Goal: Browse casually: Explore the website without a specific task or goal

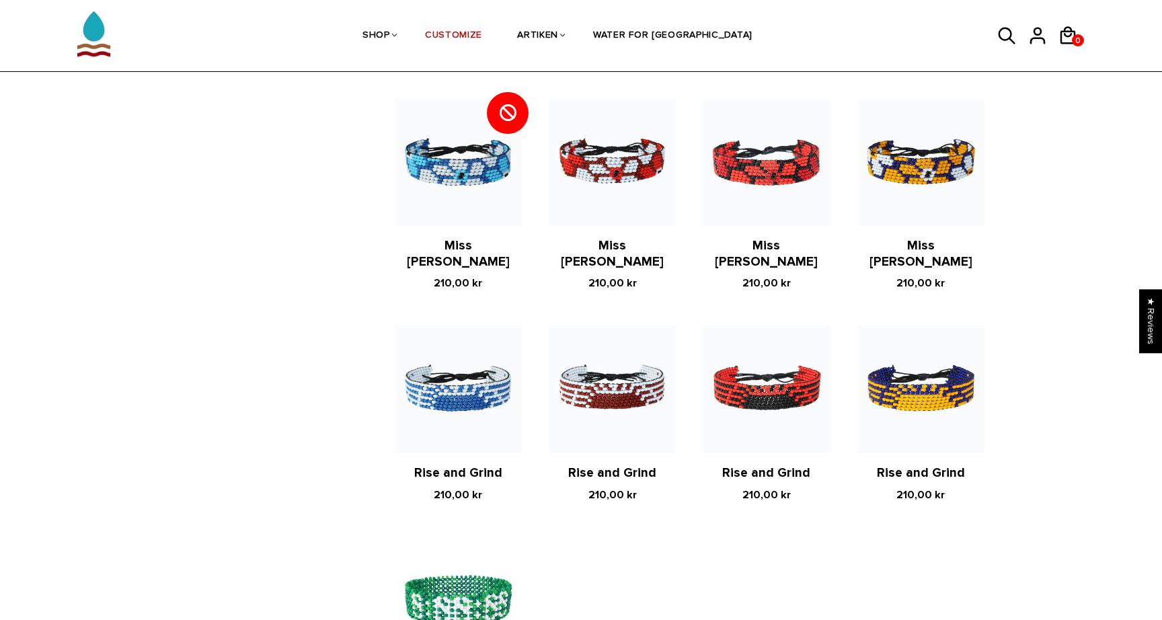
scroll to position [1057, 0]
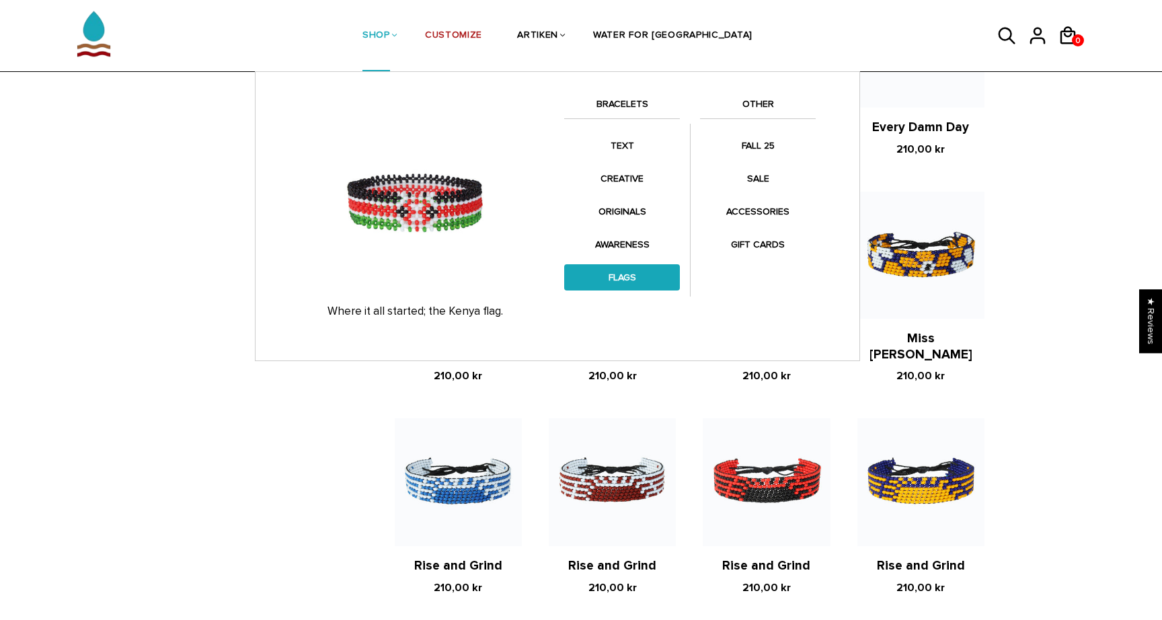
click at [644, 270] on link "FLAGS" at bounding box center [622, 277] width 116 height 26
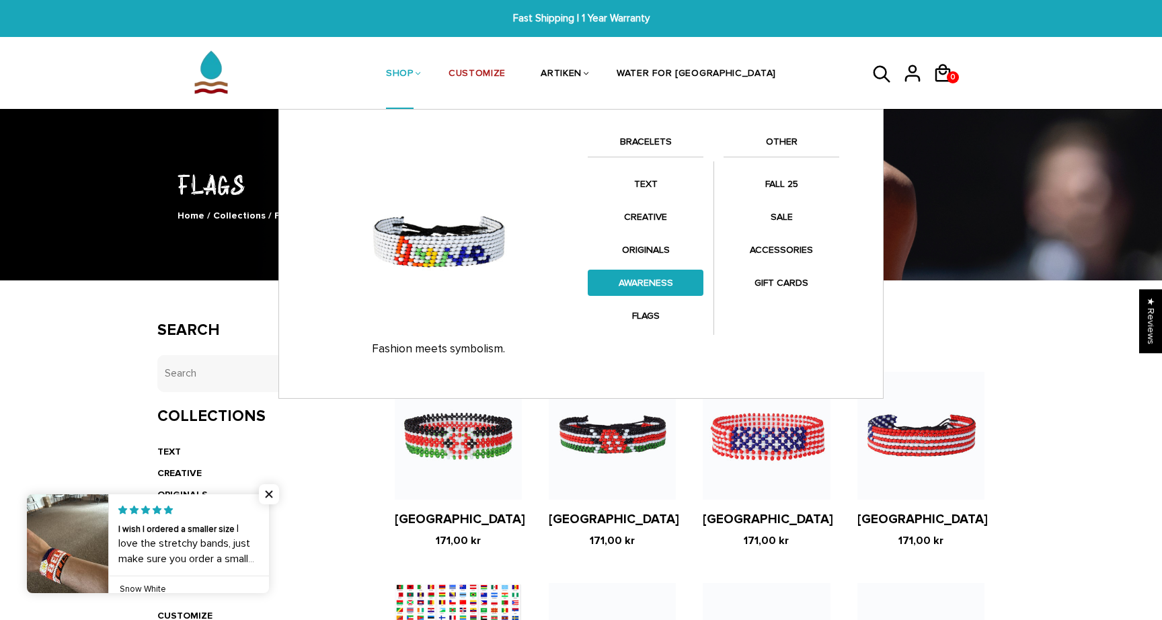
click at [648, 284] on link "AWARENESS" at bounding box center [646, 283] width 116 height 26
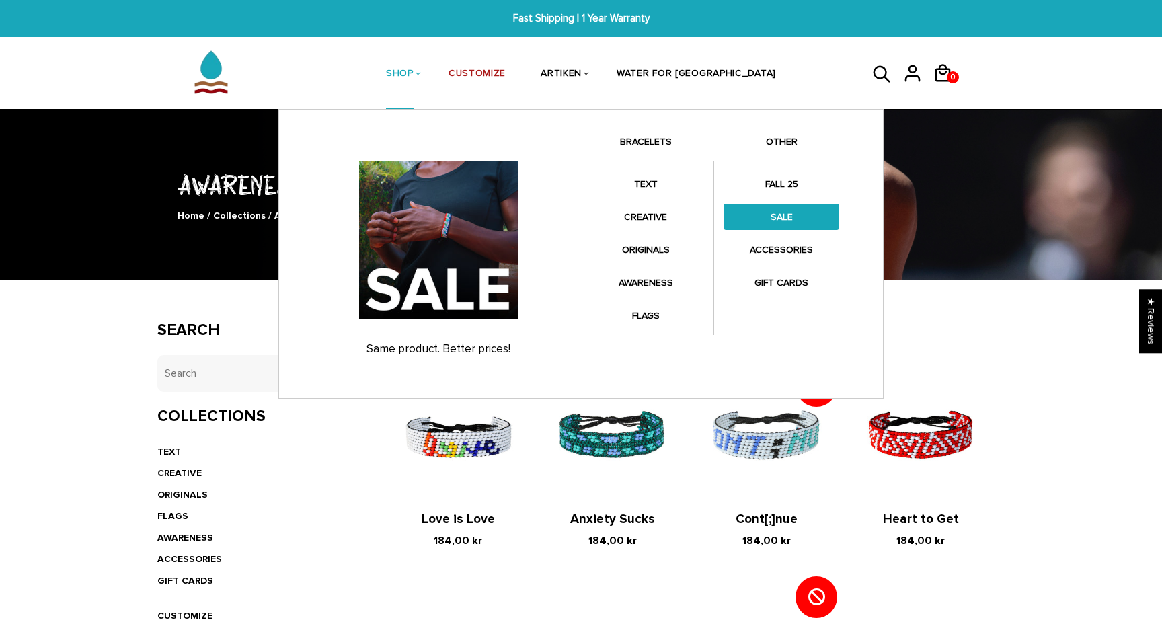
click at [788, 212] on link "SALE" at bounding box center [782, 217] width 116 height 26
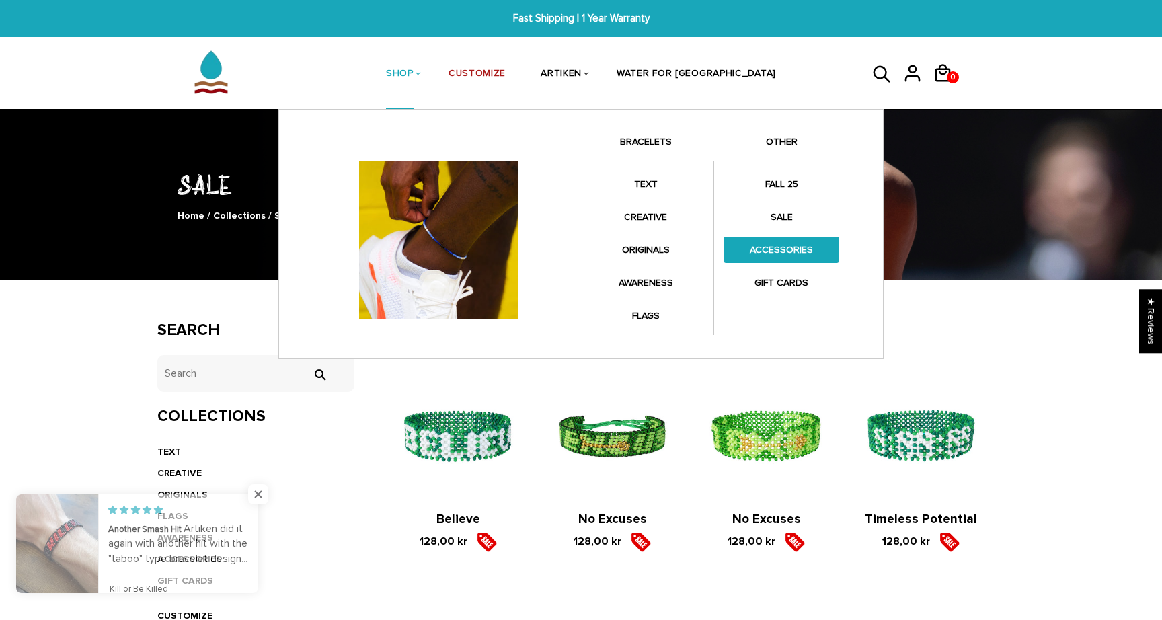
click at [796, 255] on link "ACCESSORIES" at bounding box center [782, 250] width 116 height 26
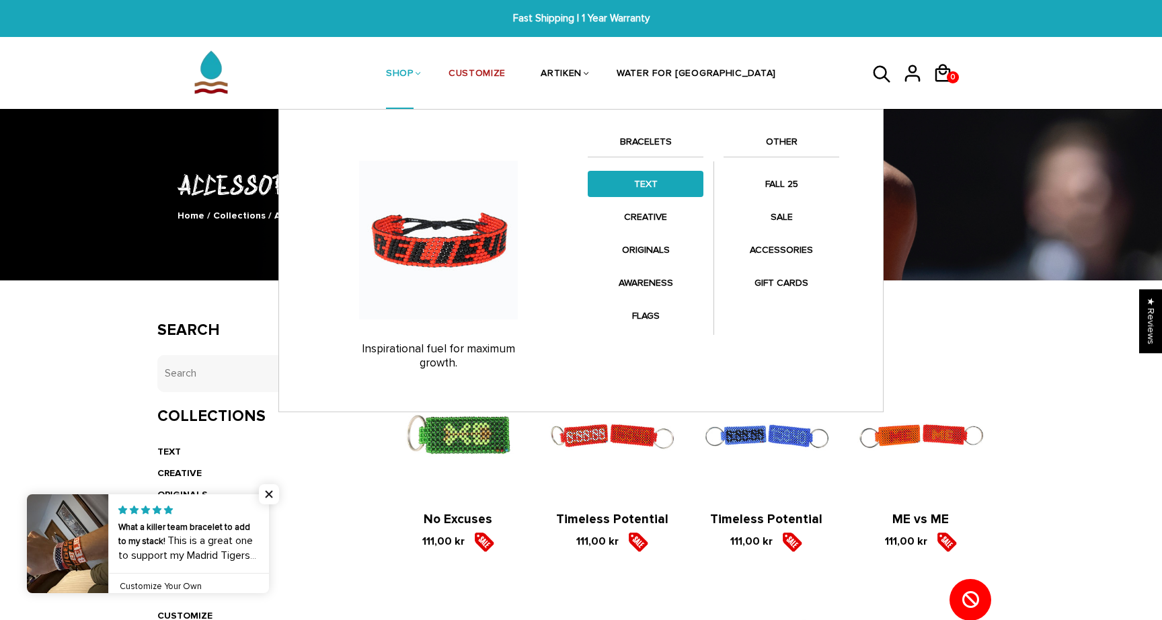
click at [651, 185] on link "TEXT" at bounding box center [646, 184] width 116 height 26
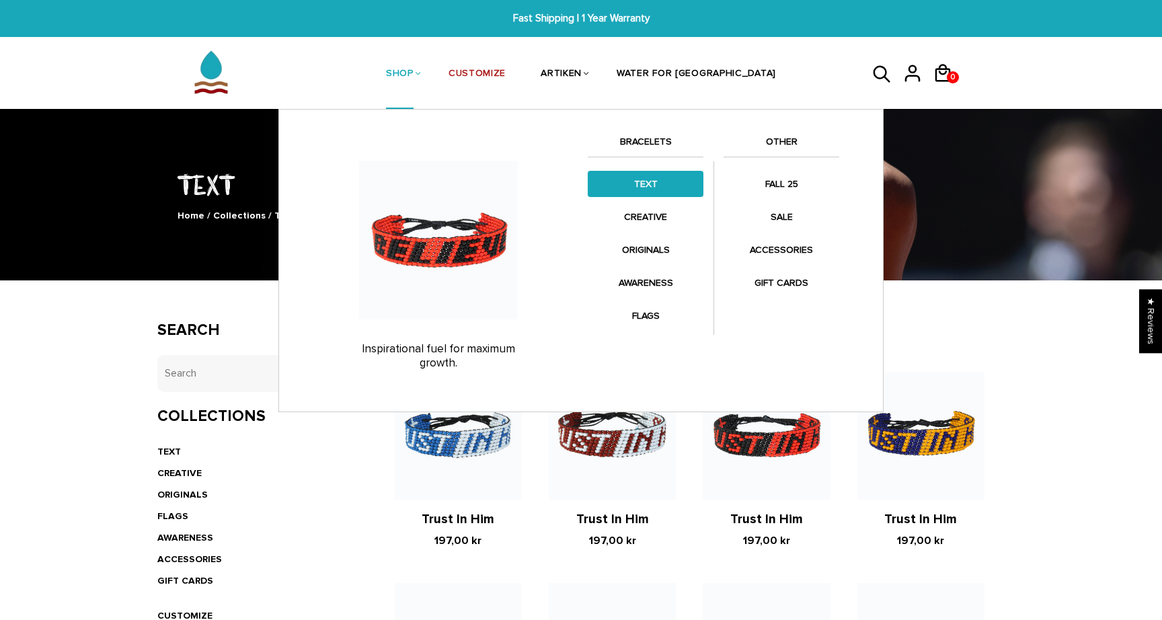
click at [649, 180] on link "TEXT" at bounding box center [646, 184] width 116 height 26
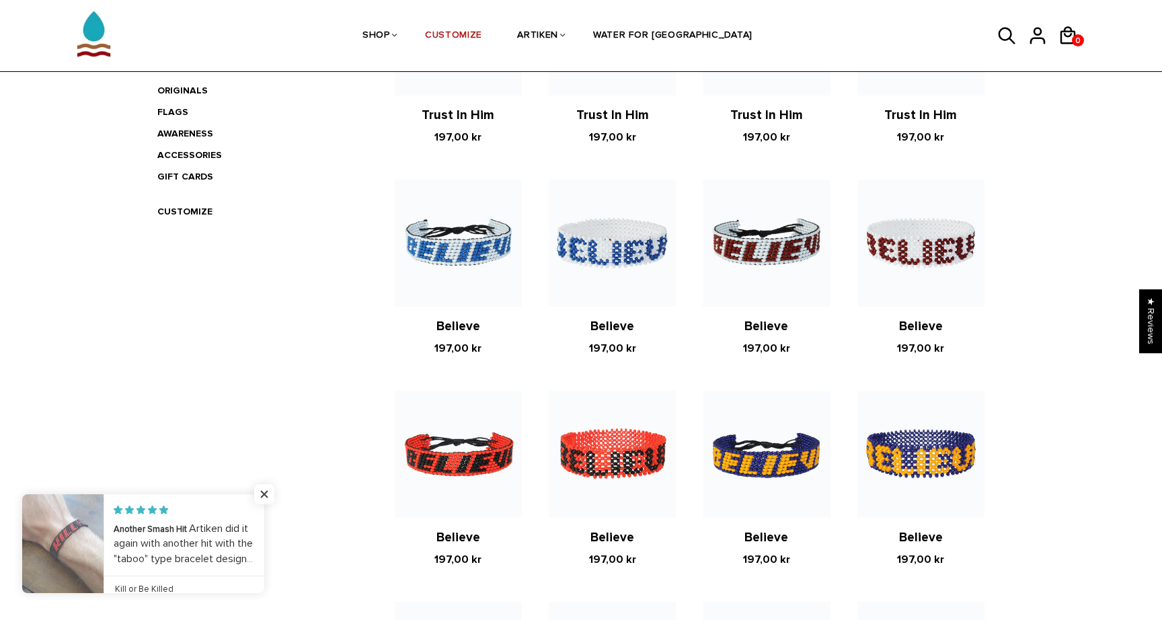
scroll to position [344, 0]
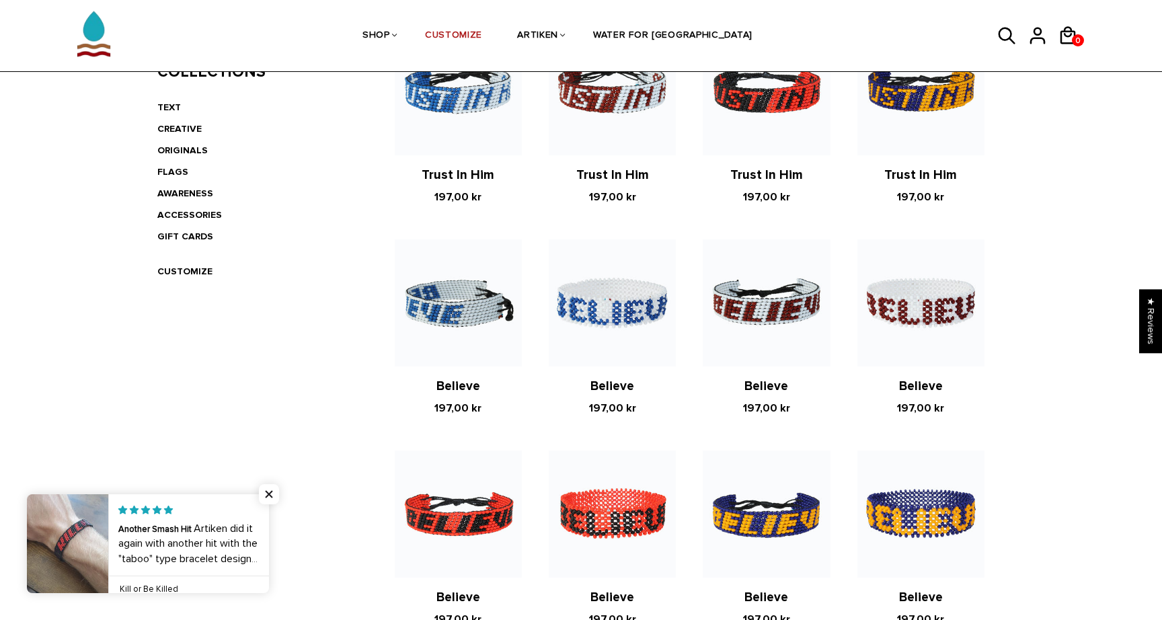
click at [442, 311] on img at bounding box center [458, 302] width 127 height 127
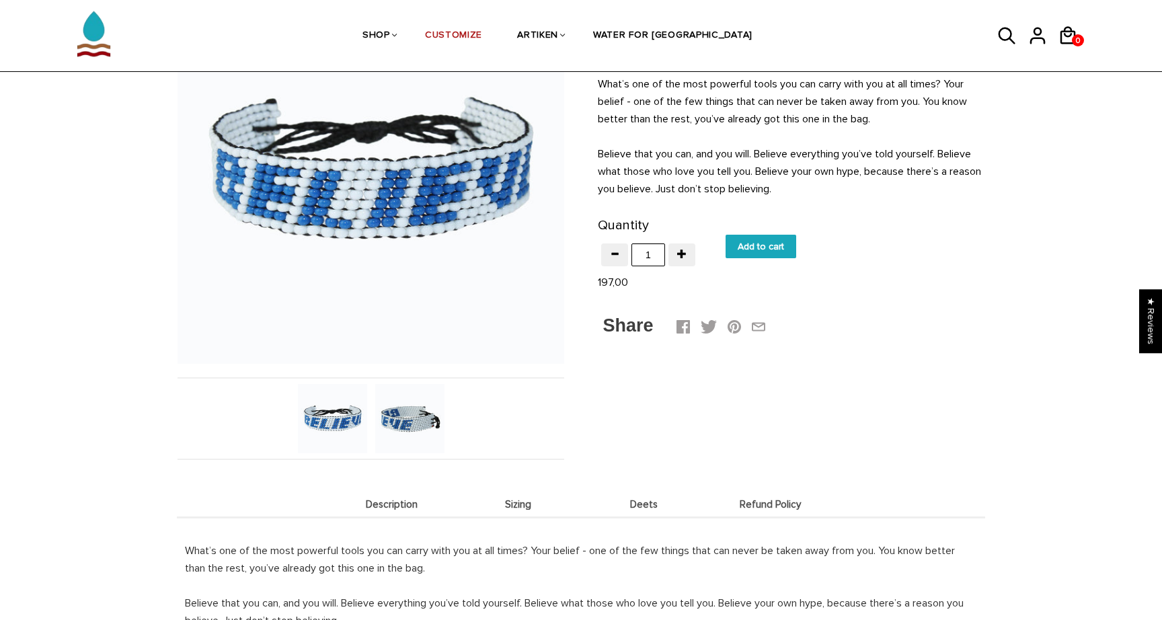
scroll to position [179, 0]
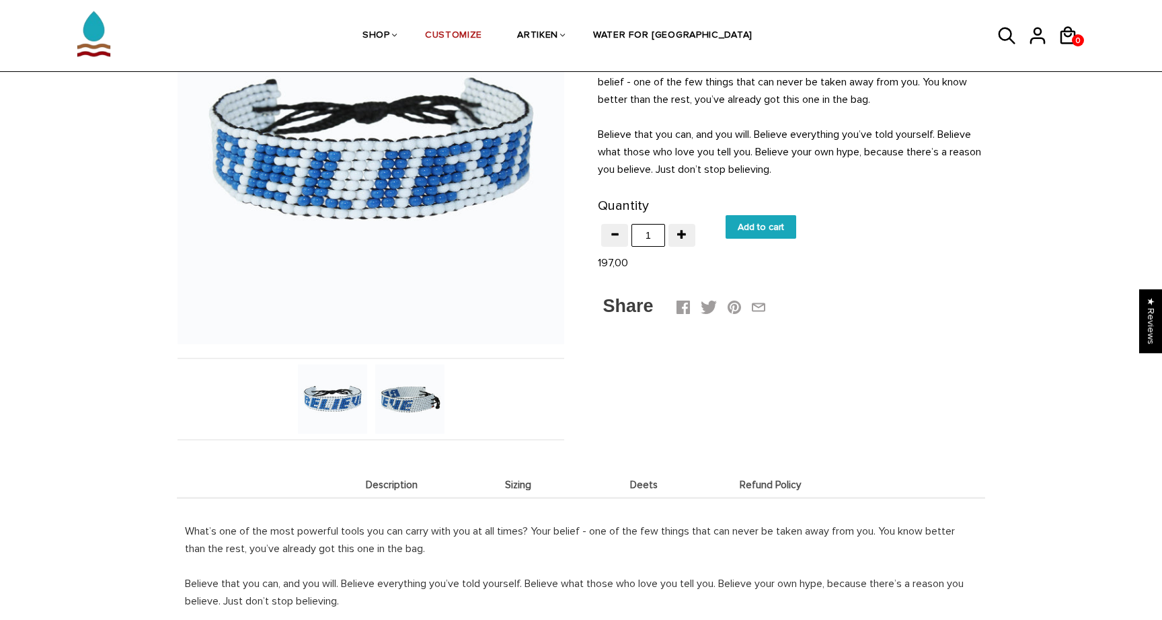
click at [389, 389] on img at bounding box center [409, 398] width 69 height 69
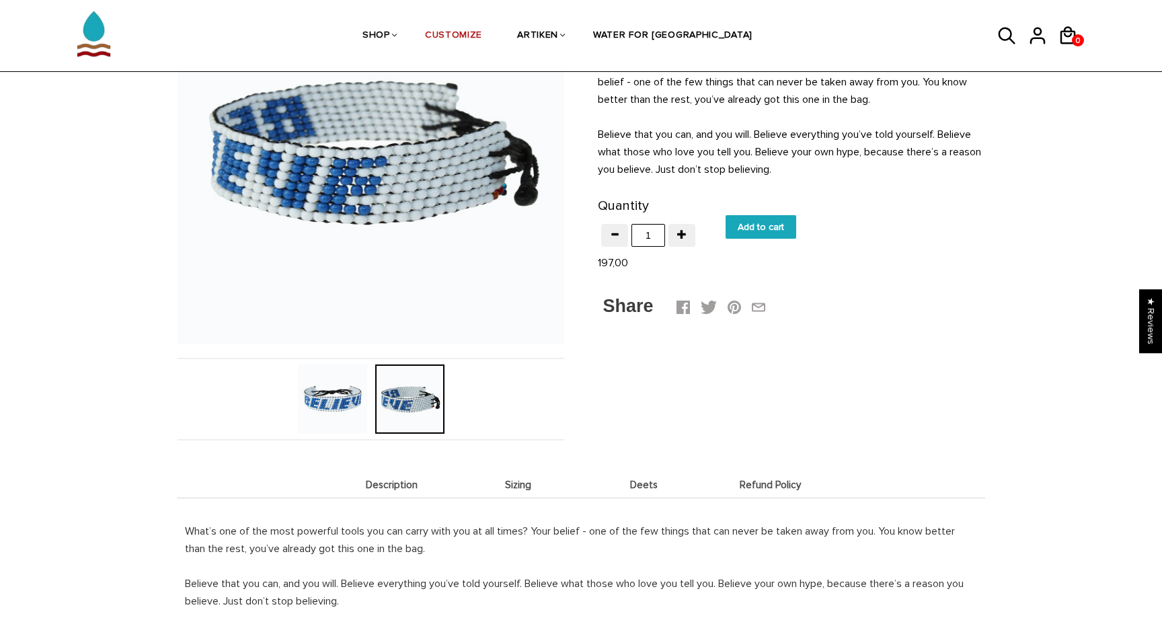
click at [336, 396] on img at bounding box center [332, 398] width 69 height 69
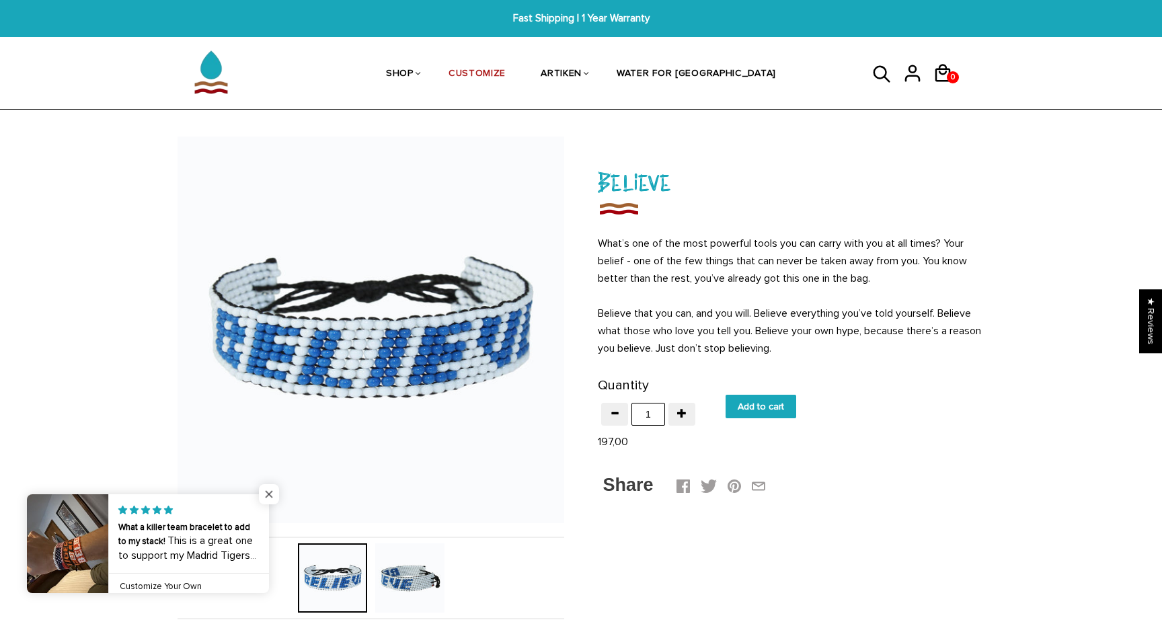
scroll to position [0, 0]
click at [269, 492] on span "Close popup widget" at bounding box center [269, 494] width 20 height 20
